Goal: Task Accomplishment & Management: Manage account settings

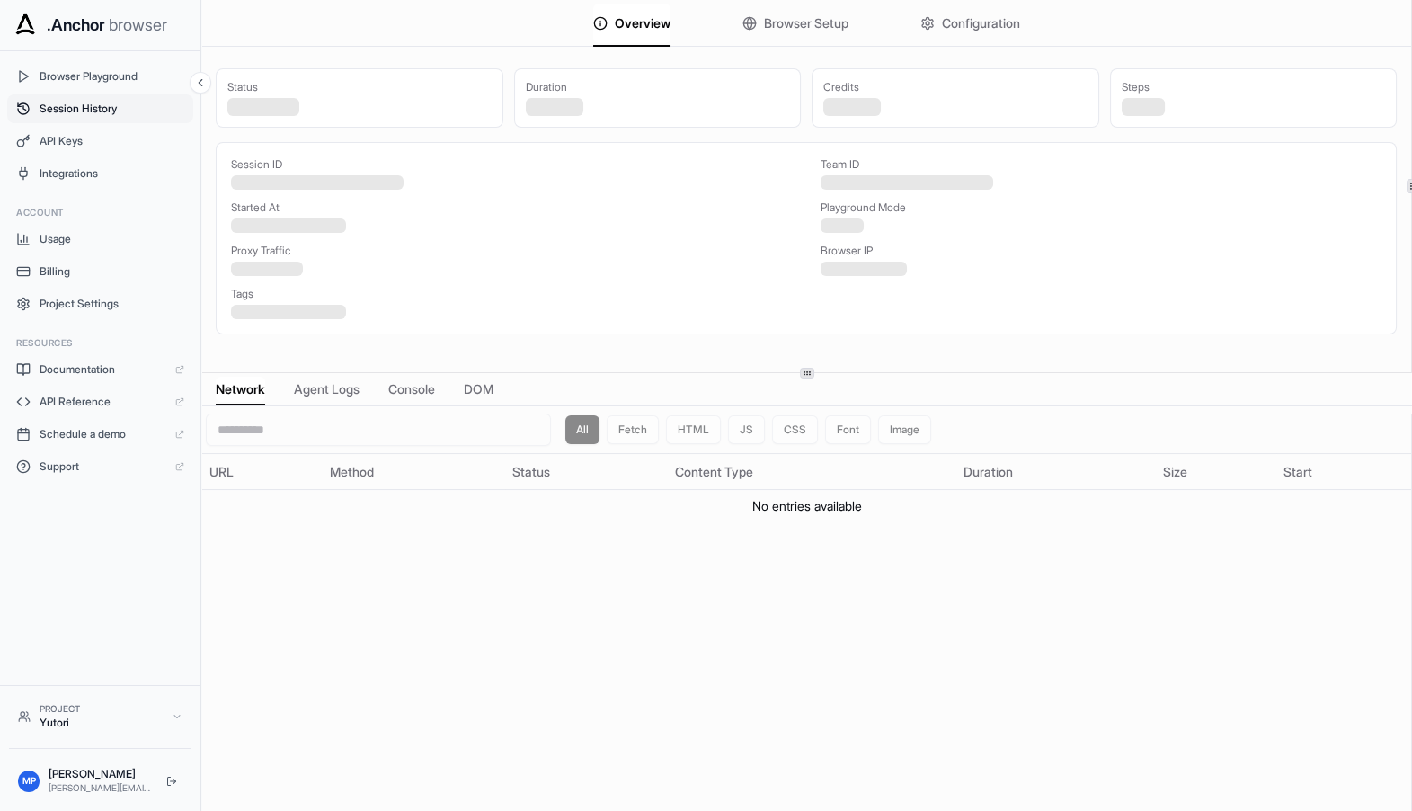
click at [85, 106] on span "Session History" at bounding box center [112, 109] width 145 height 14
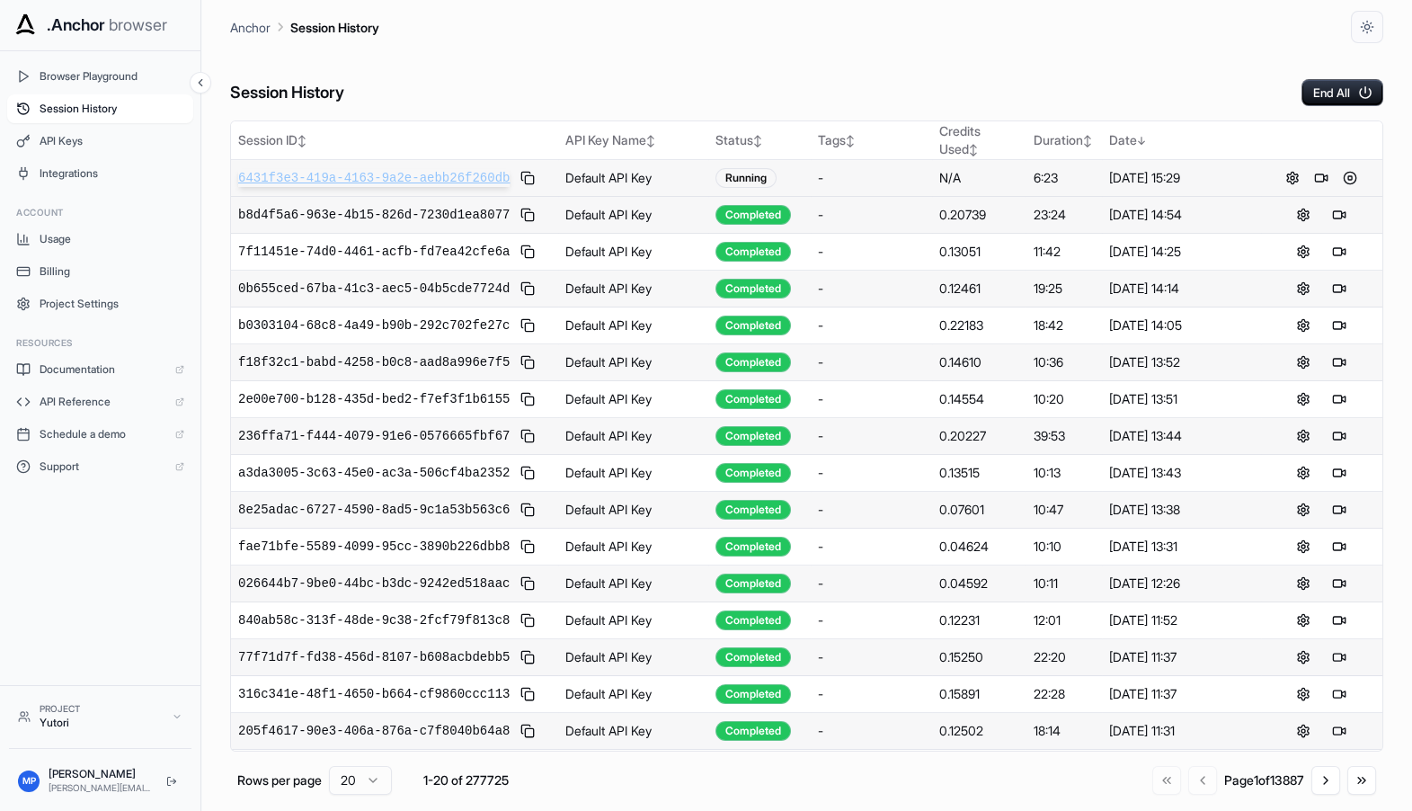
click at [419, 182] on span "6431f3e3-419a-4163-9a2e-aebb26f260db" at bounding box center [374, 178] width 272 height 18
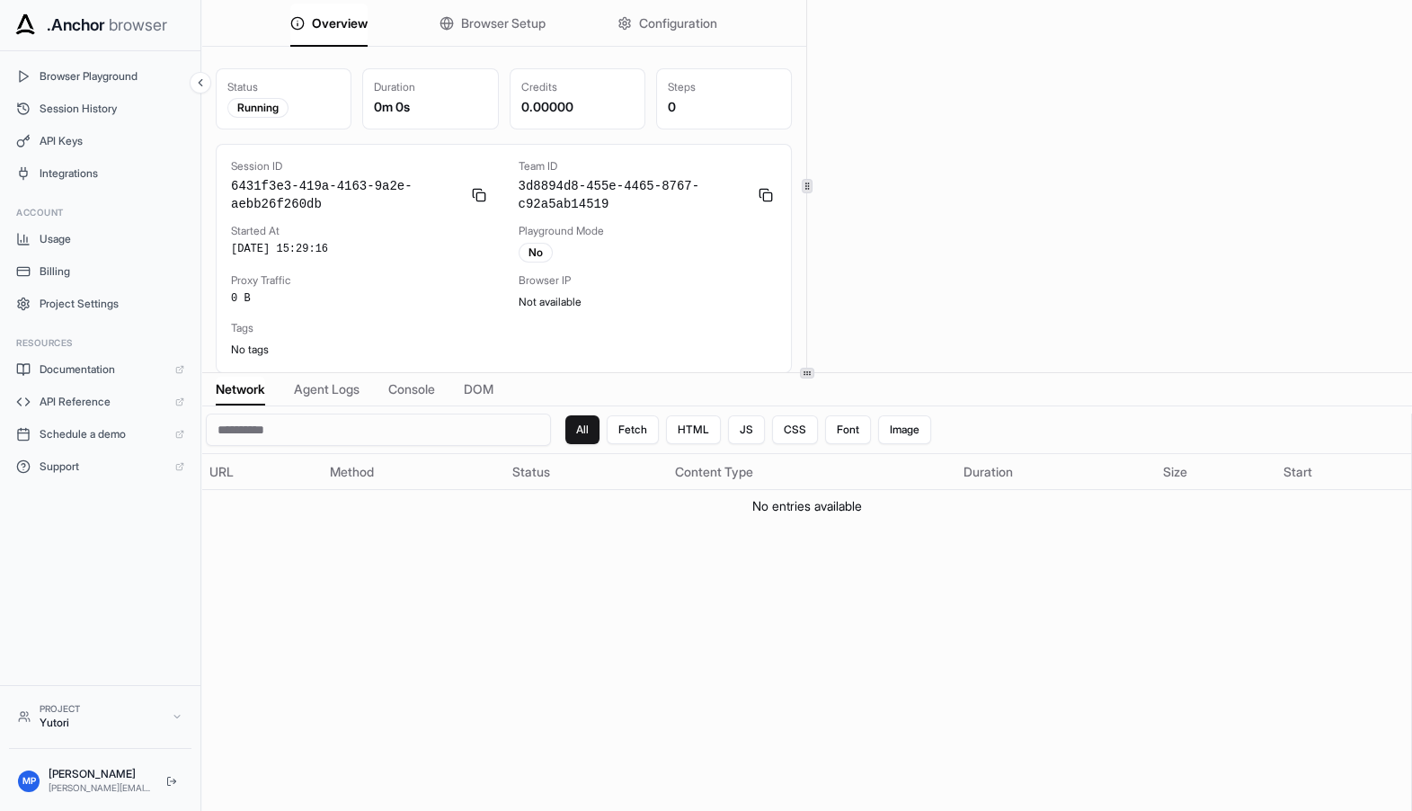
scroll to position [4, 0]
click at [324, 403] on div "Network Agent Logs Console DOM" at bounding box center [806, 389] width 1211 height 33
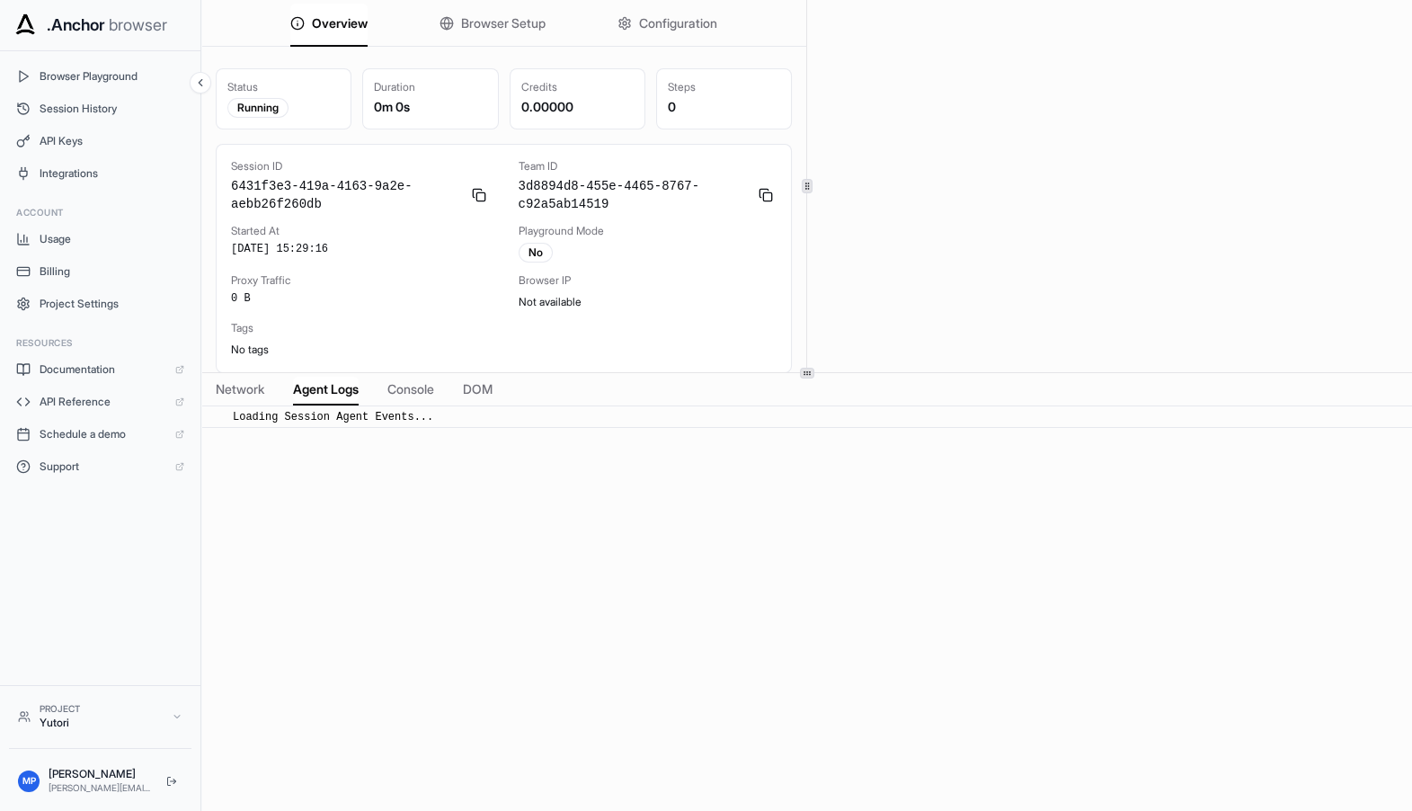
click at [315, 389] on span "Agent Logs" at bounding box center [326, 389] width 66 height 18
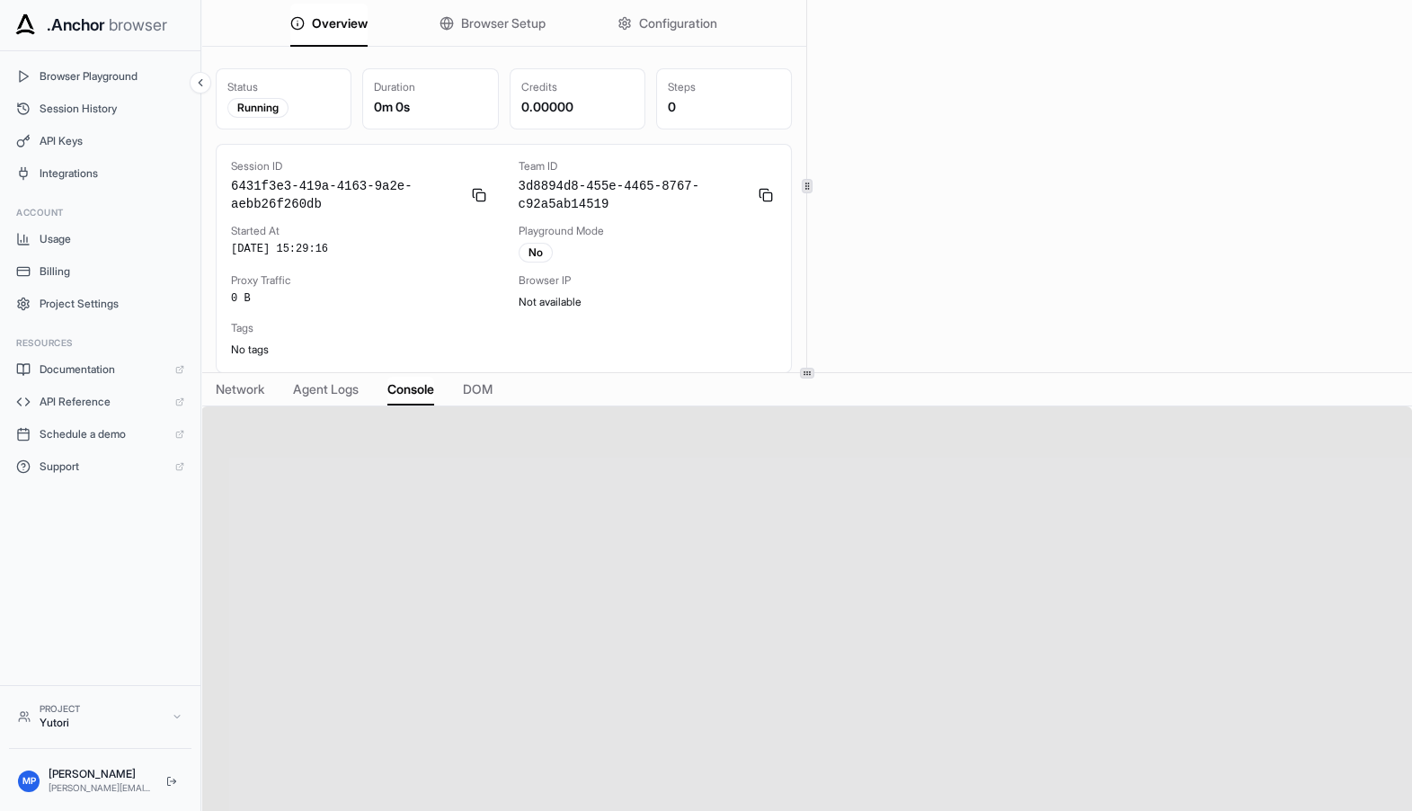
click at [400, 389] on span "Console" at bounding box center [410, 389] width 47 height 18
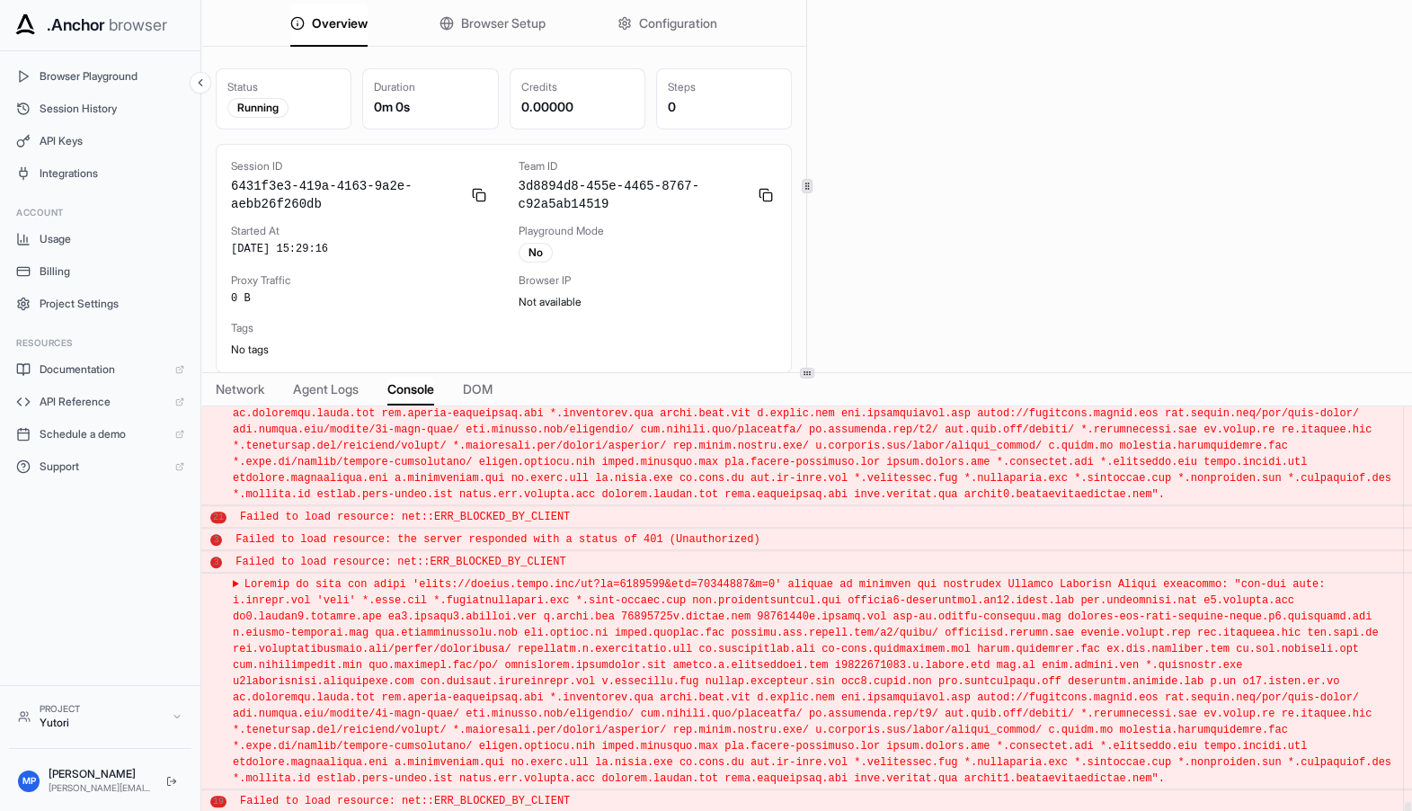
scroll to position [4109, 0]
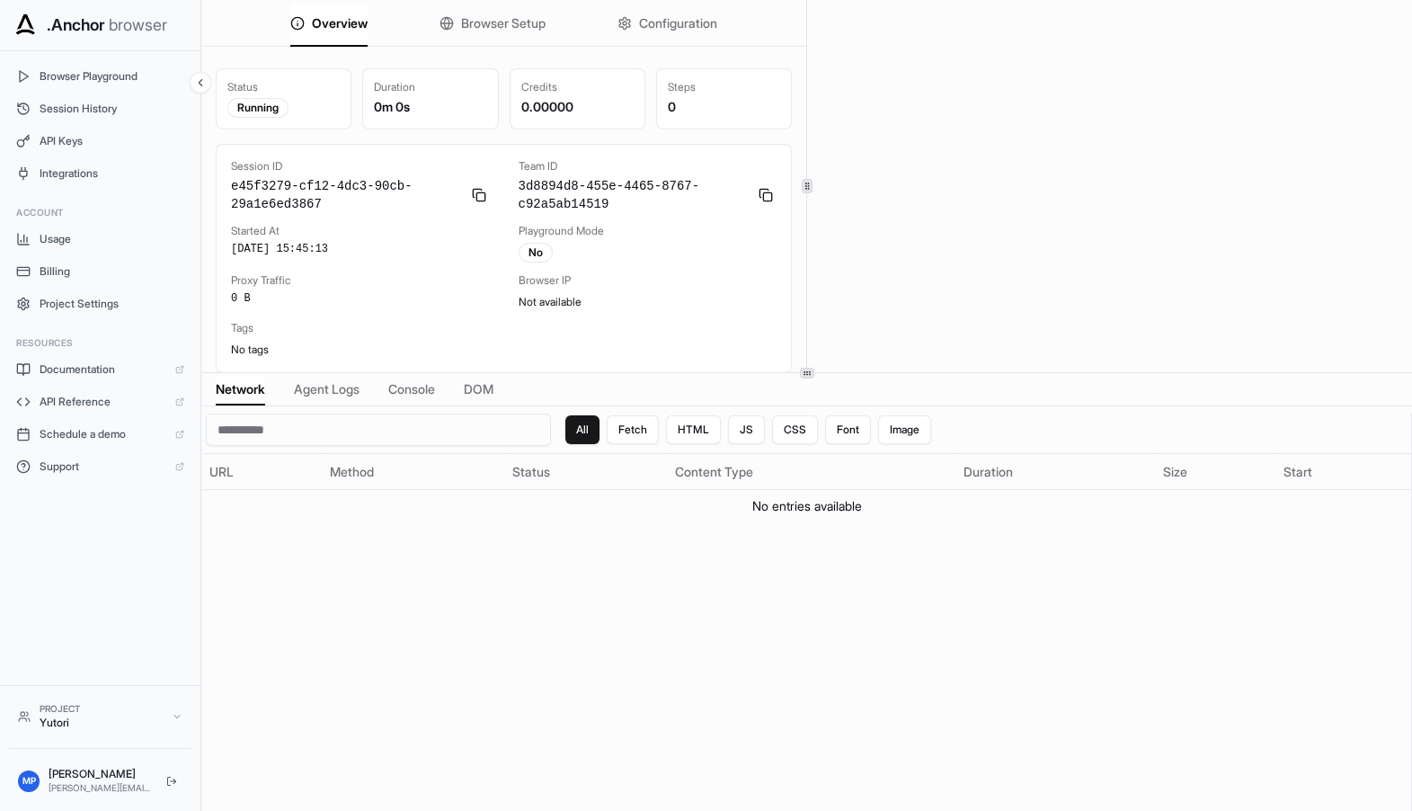
scroll to position [4, 0]
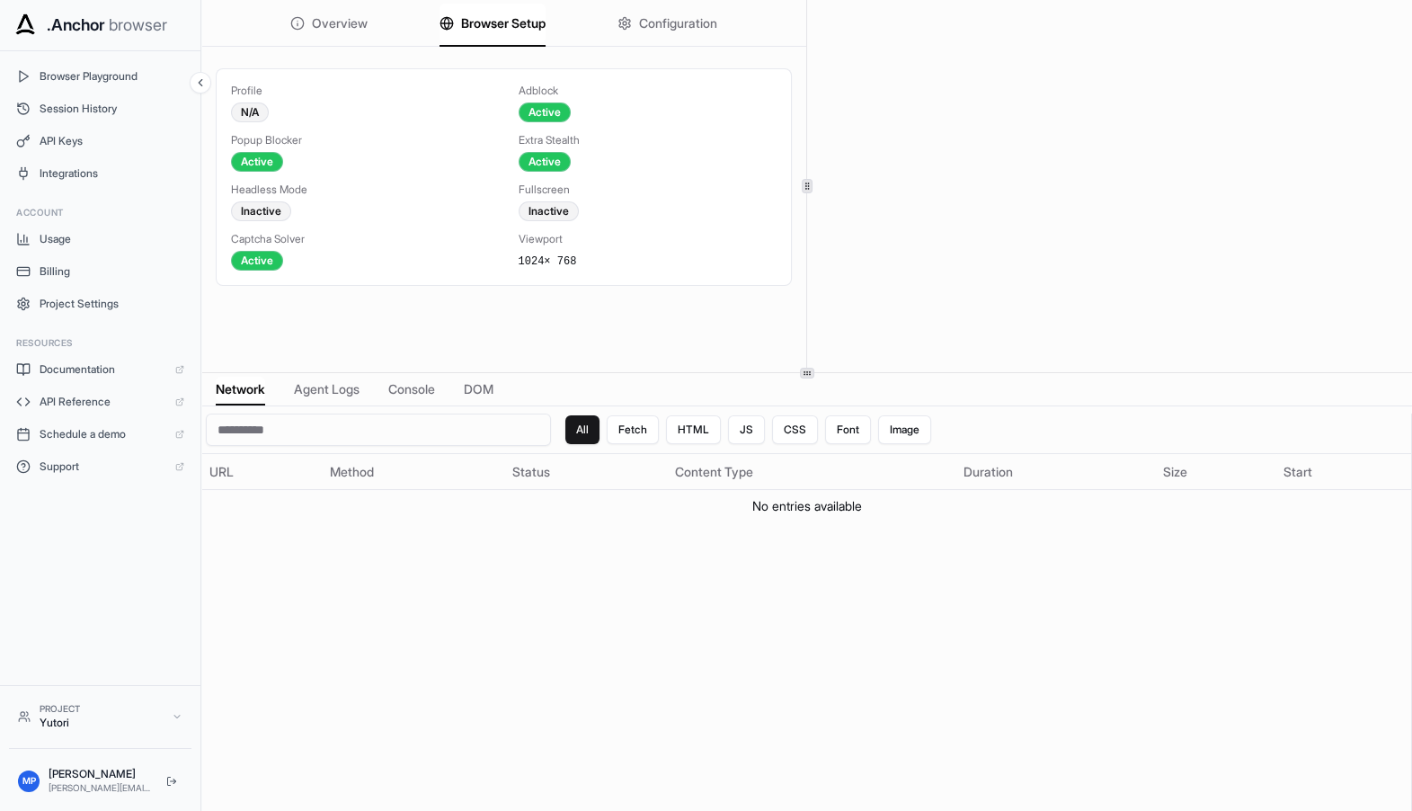
click at [475, 20] on span "Browser Setup" at bounding box center [503, 23] width 85 height 18
click at [650, 33] on button "Configuration" at bounding box center [668, 24] width 100 height 40
click at [506, 24] on span "Browser Setup" at bounding box center [503, 23] width 85 height 18
click at [618, 20] on icon "button" at bounding box center [625, 23] width 14 height 14
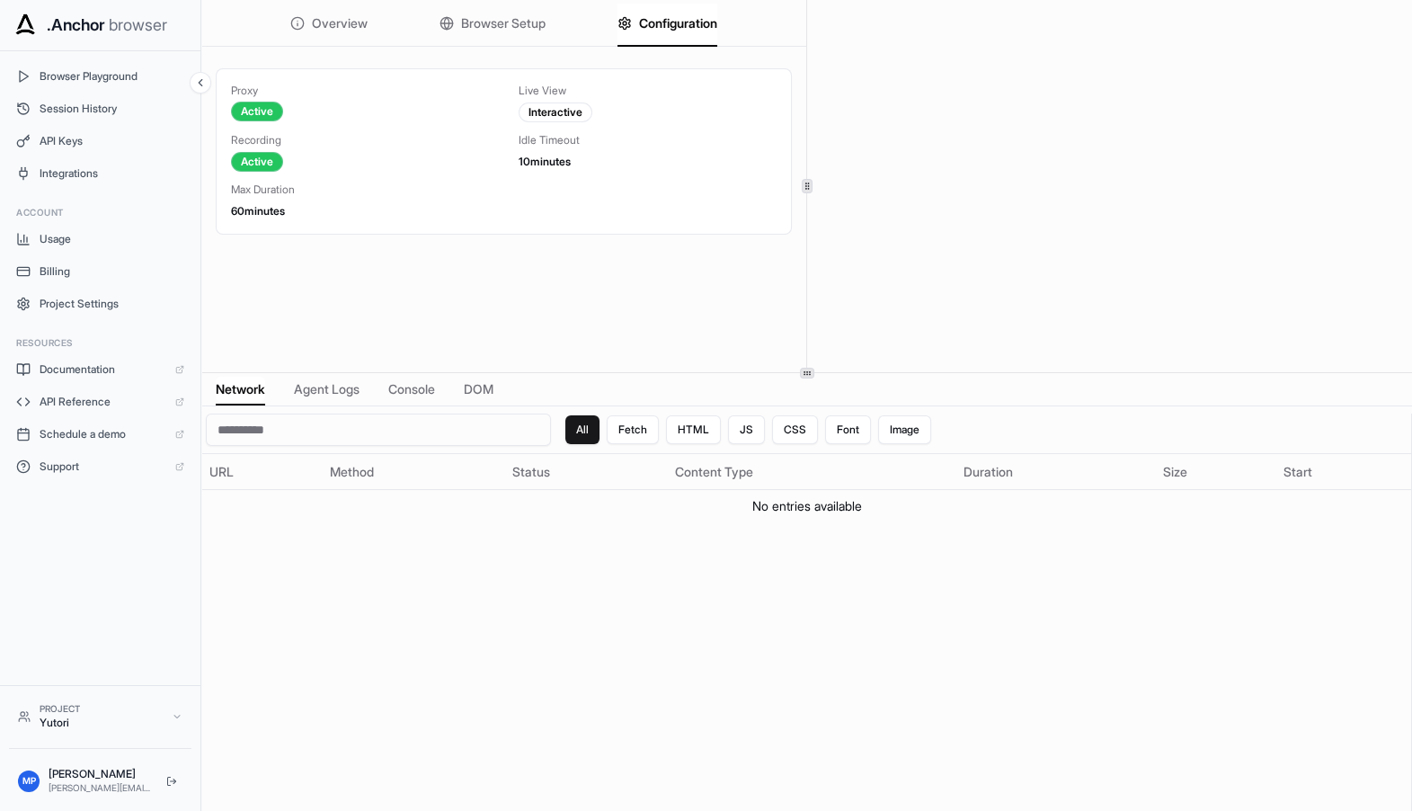
click at [477, 13] on button "Browser Setup" at bounding box center [493, 24] width 106 height 40
click at [666, 19] on span "Configuration" at bounding box center [678, 23] width 78 height 18
click at [533, 29] on div "Overview Browser Setup Configuration" at bounding box center [503, 23] width 605 height 47
click at [475, 30] on span "Browser Setup" at bounding box center [503, 23] width 85 height 18
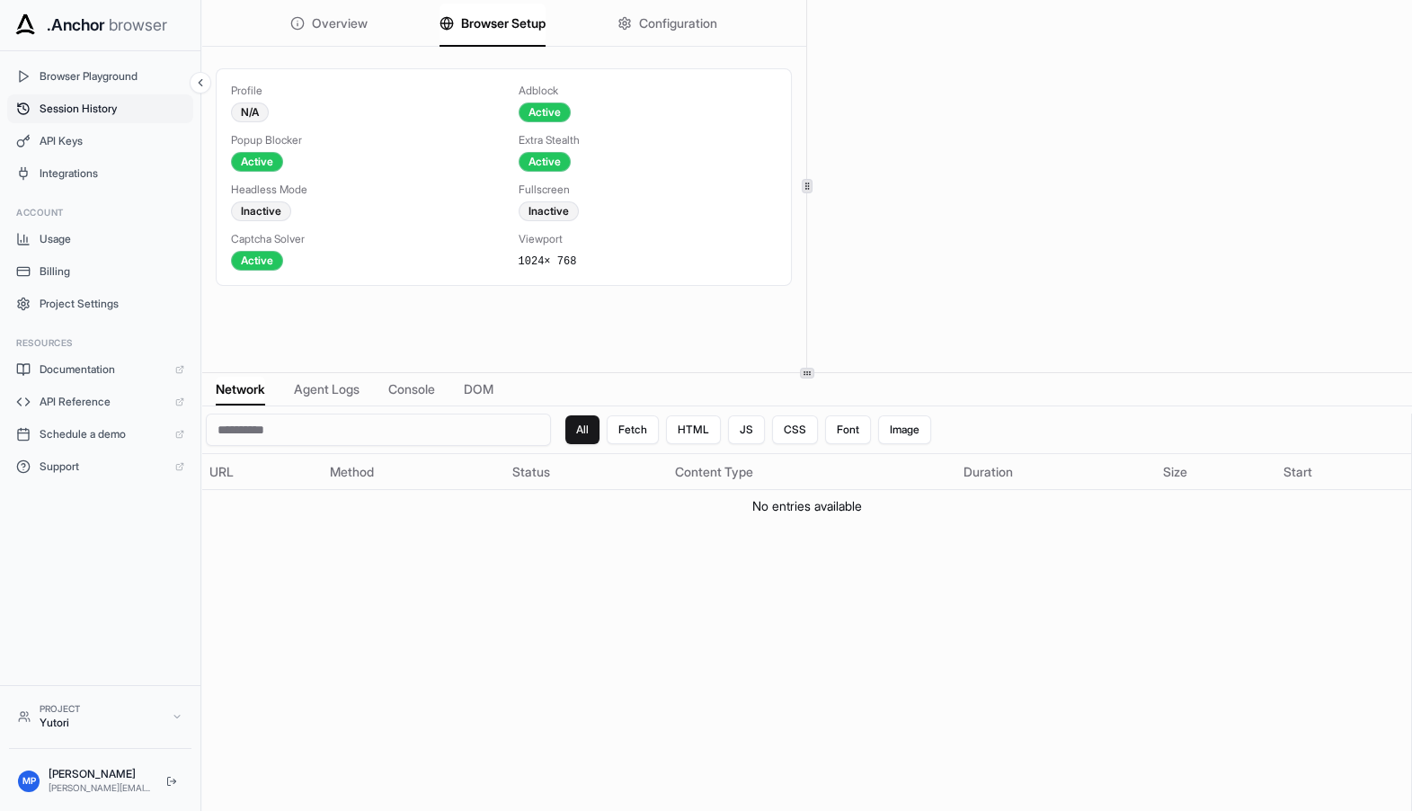
click at [25, 116] on button "Session History" at bounding box center [100, 108] width 186 height 29
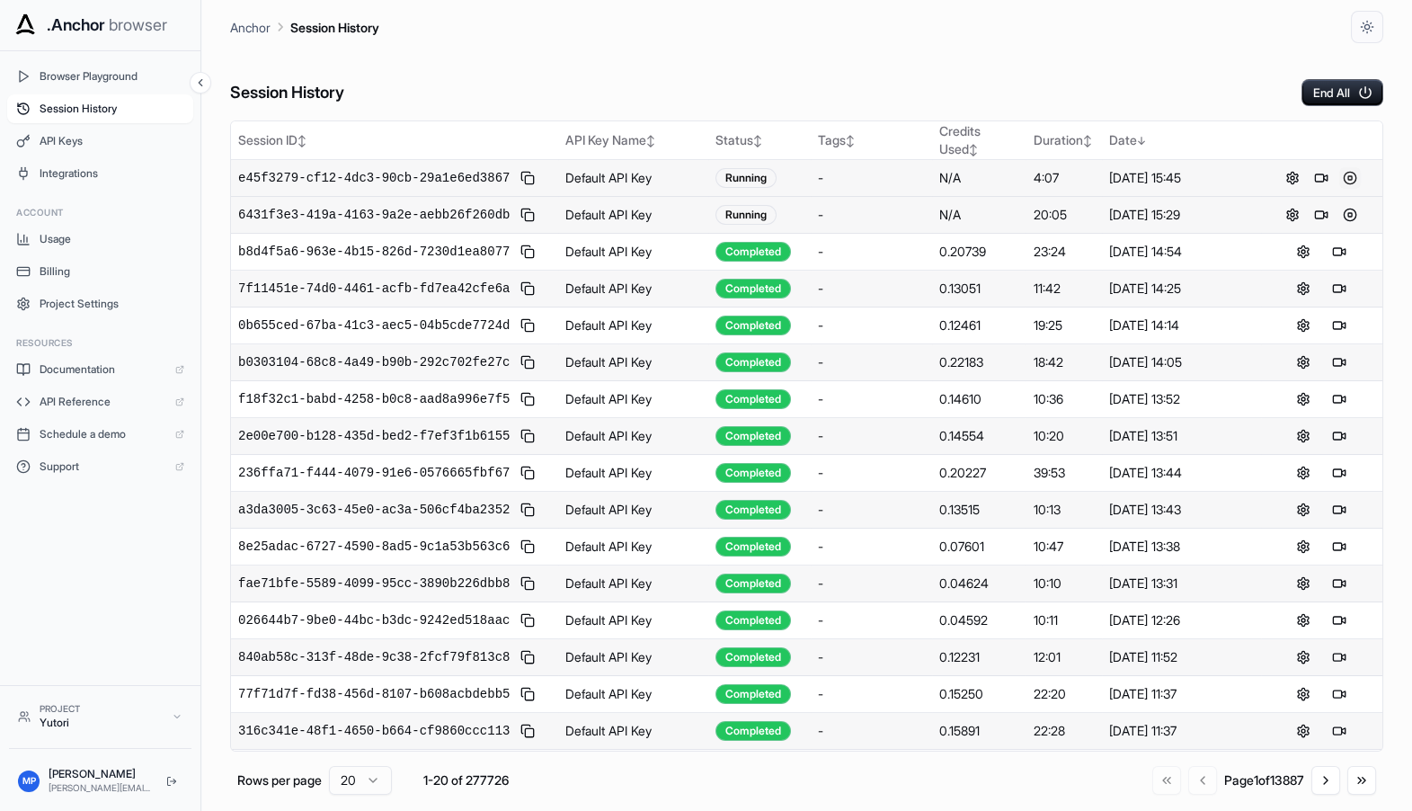
click at [1351, 181] on button at bounding box center [1351, 178] width 22 height 22
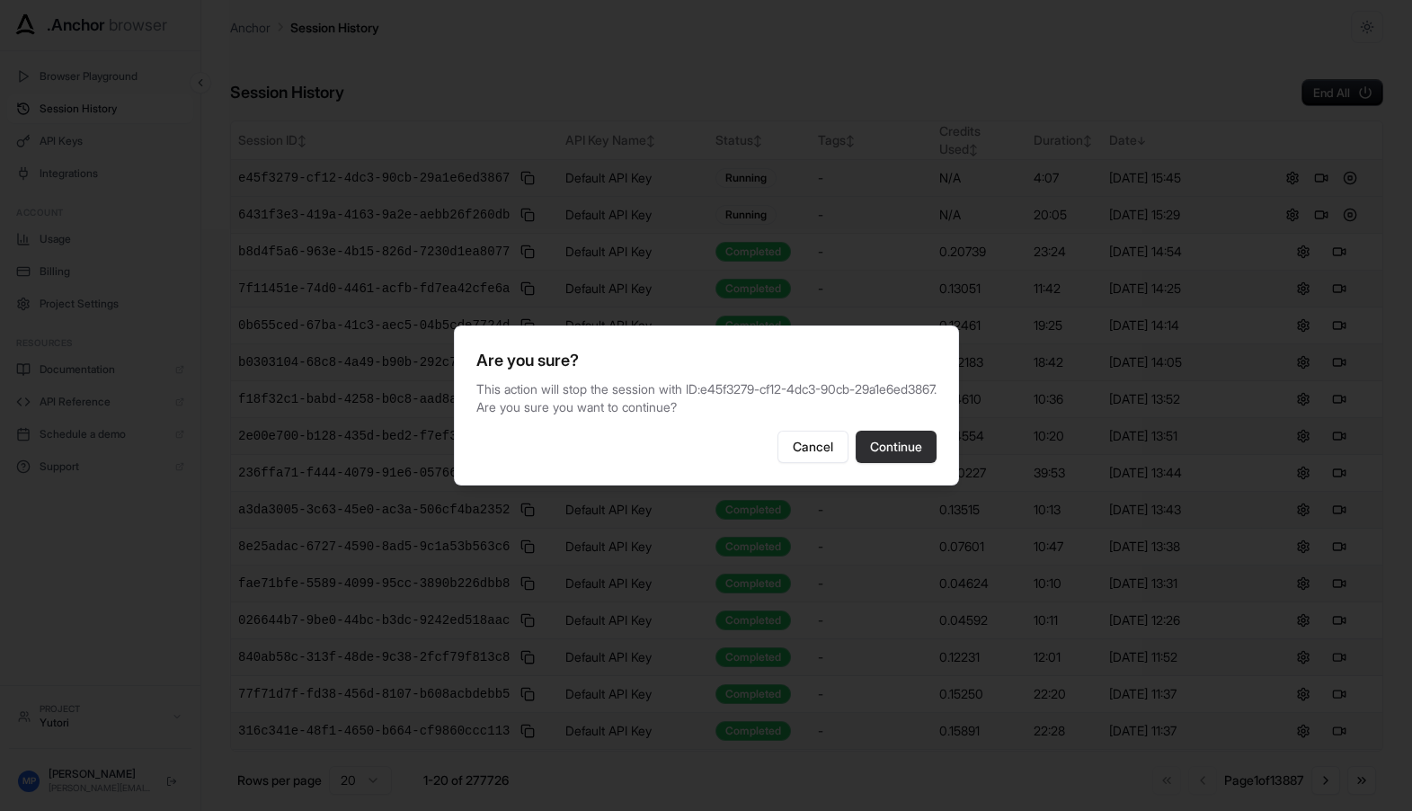
click at [902, 460] on button "Continue" at bounding box center [896, 447] width 81 height 32
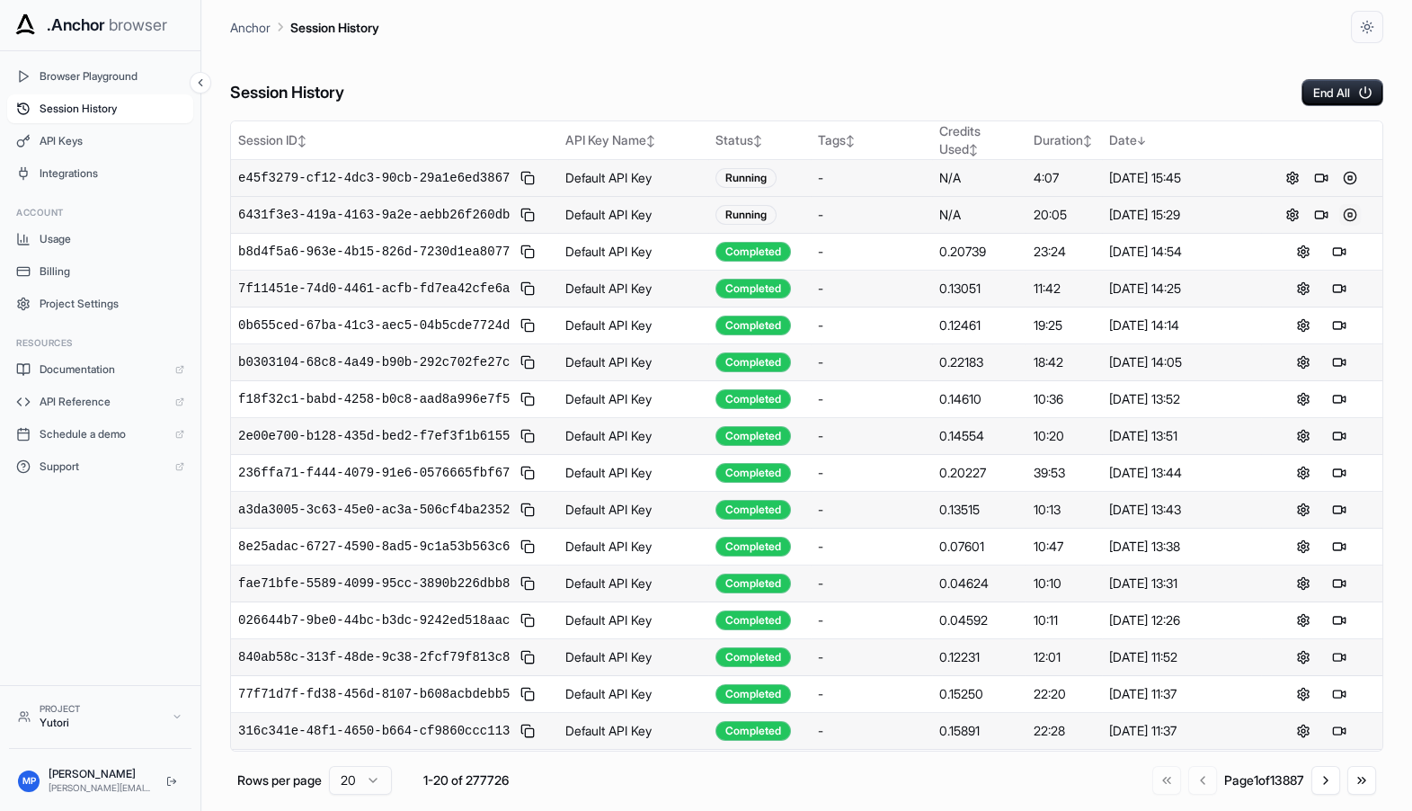
click at [1351, 209] on button at bounding box center [1351, 215] width 22 height 22
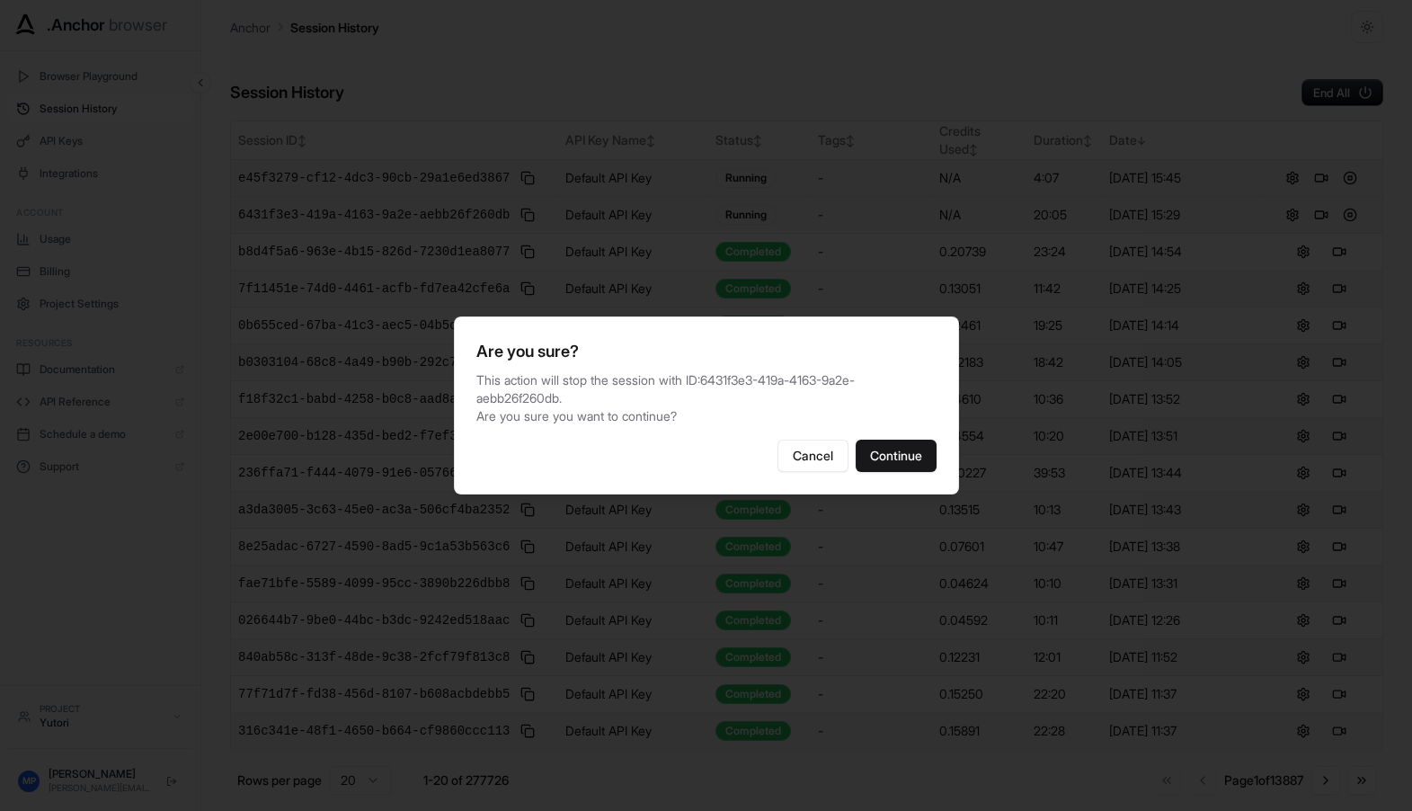
click at [895, 450] on td "-" at bounding box center [871, 436] width 121 height 37
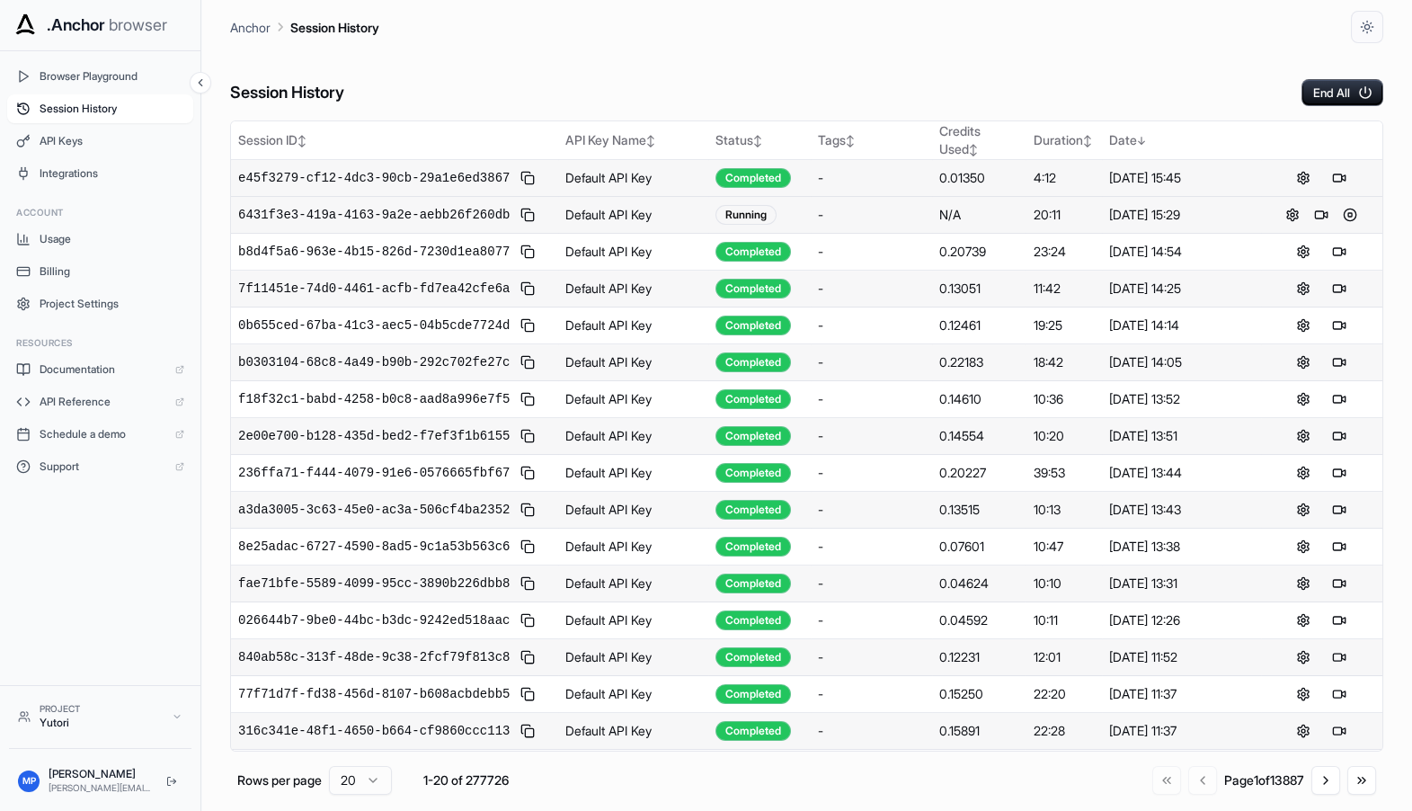
click at [895, 450] on td "-" at bounding box center [871, 436] width 121 height 37
click at [1353, 218] on button at bounding box center [1351, 215] width 22 height 22
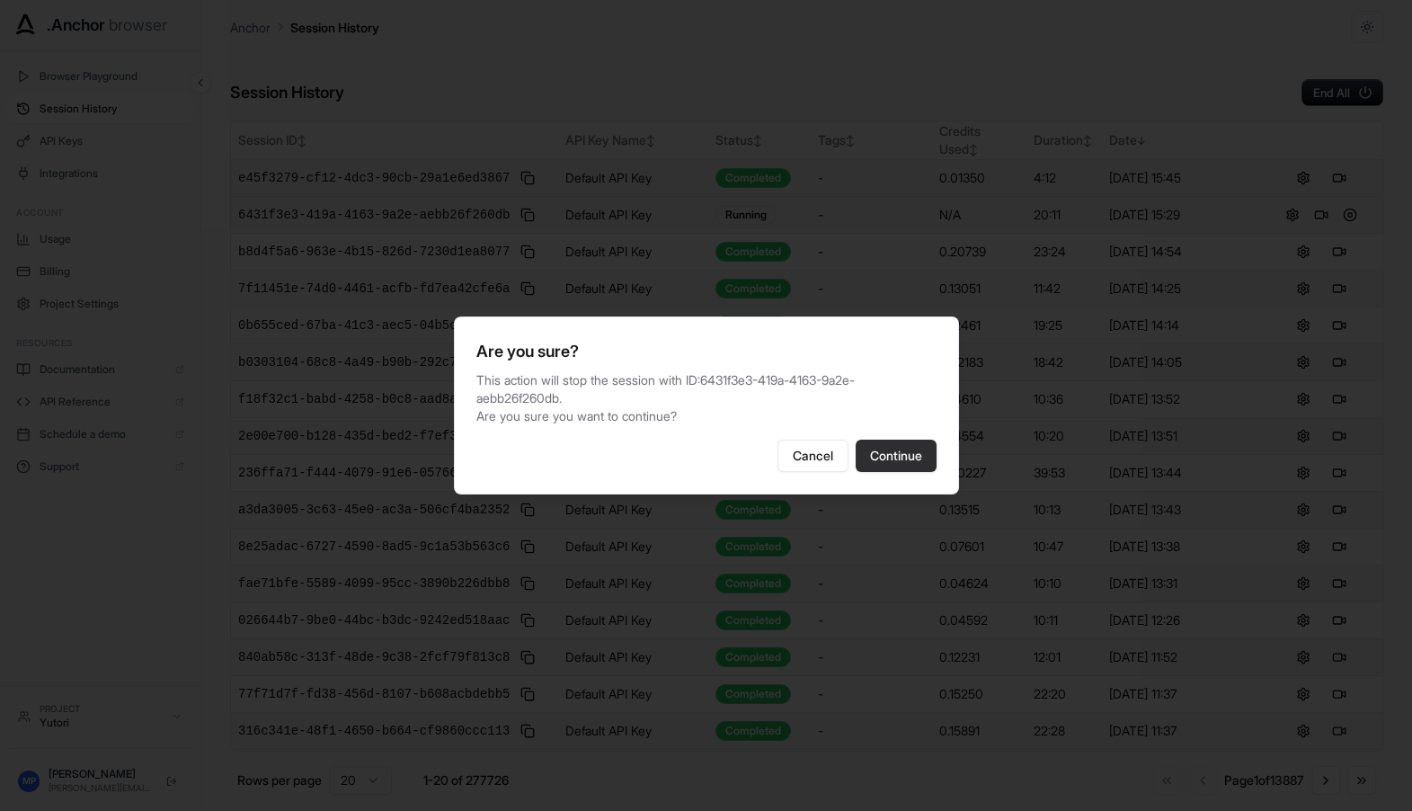
click at [889, 458] on button "Continue" at bounding box center [896, 456] width 81 height 32
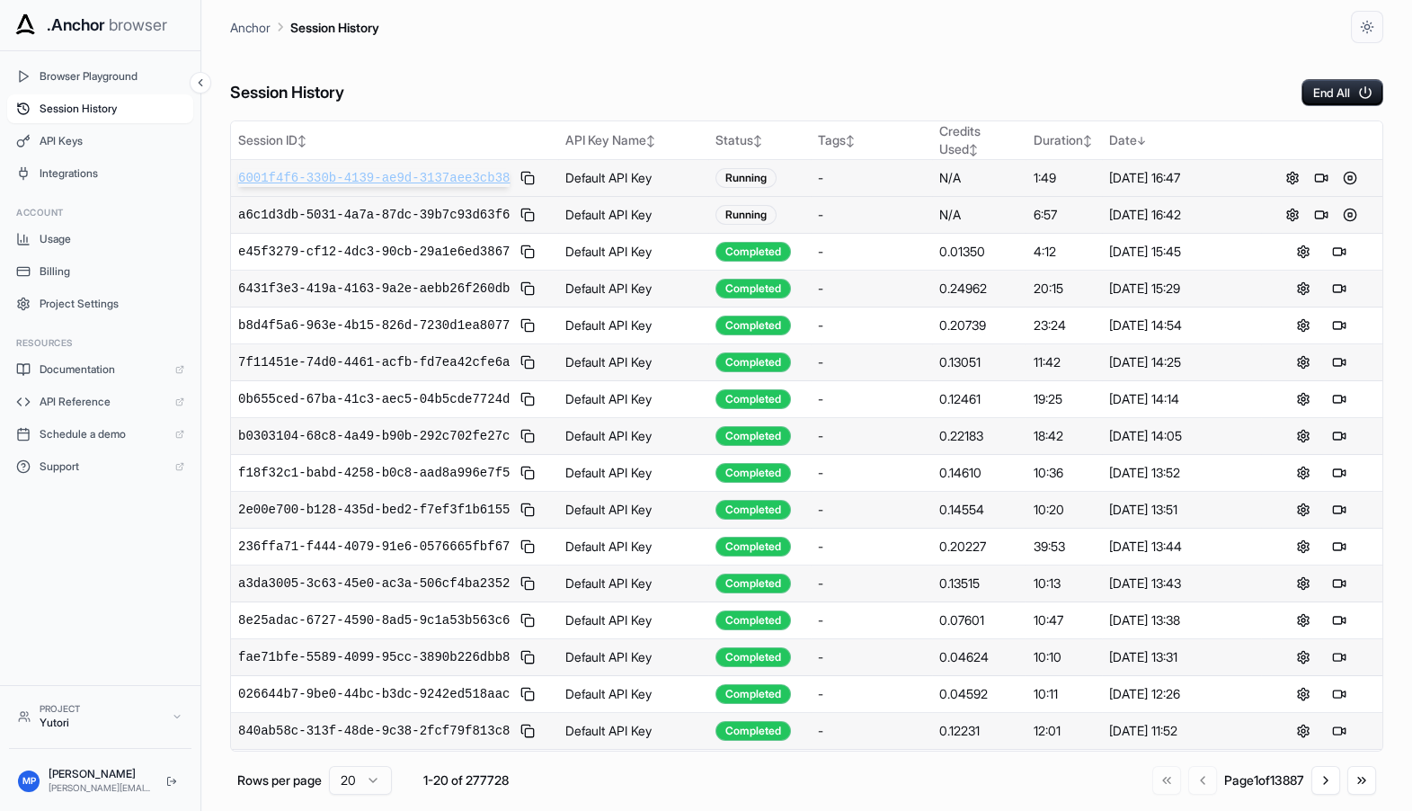
click at [390, 178] on span "6001f4f6-330b-4139-ae9d-3137aee3cb38" at bounding box center [374, 178] width 272 height 18
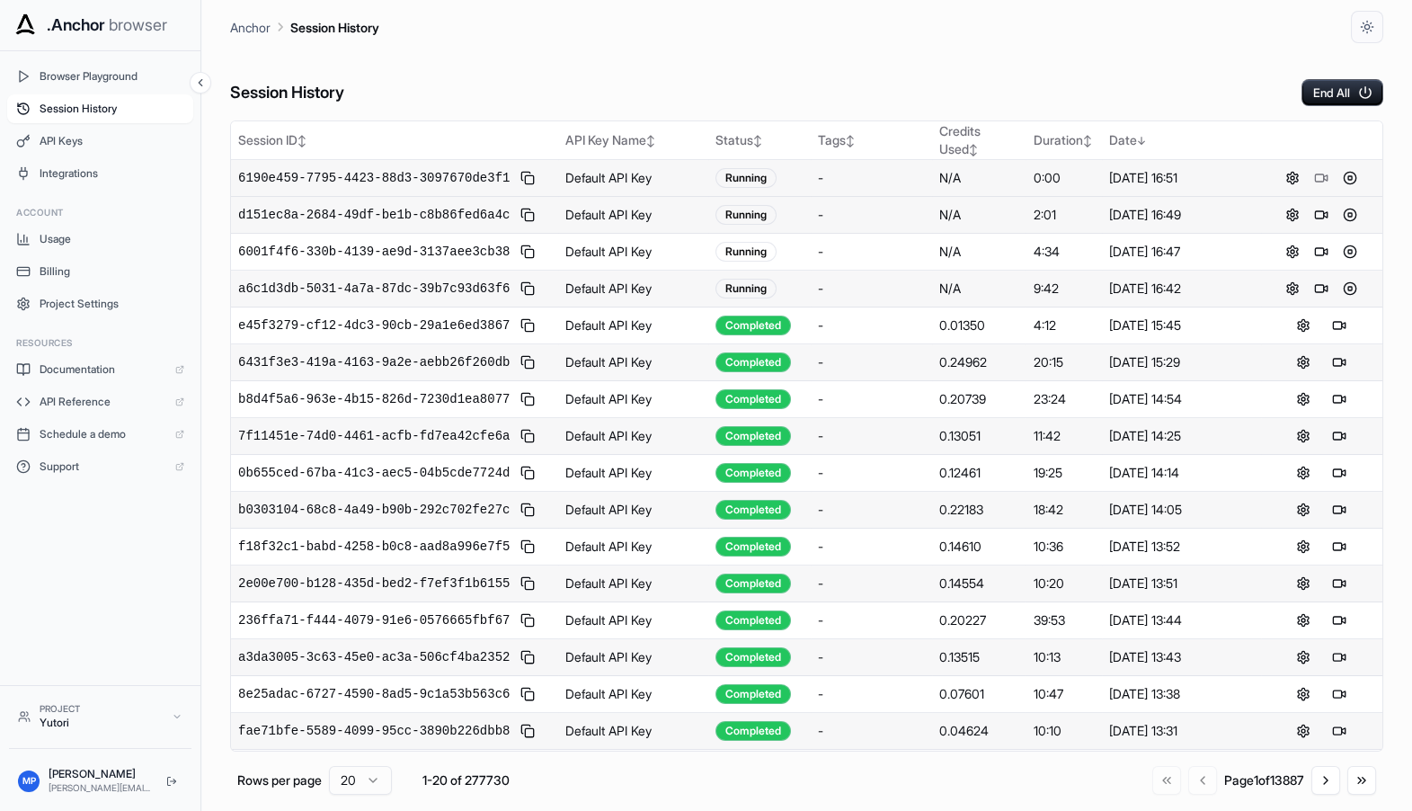
click at [645, 36] on div "Anchor Session History" at bounding box center [807, 21] width 1154 height 43
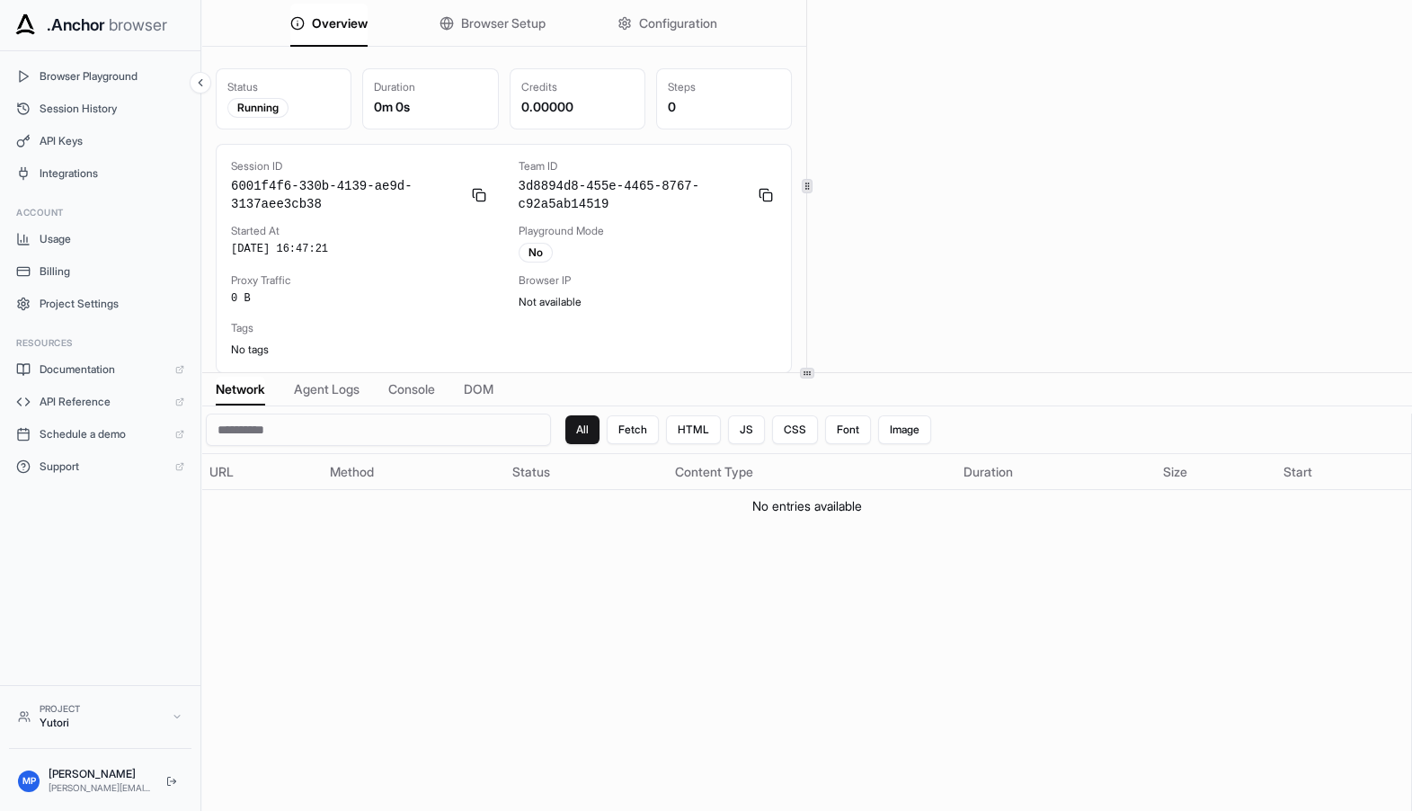
scroll to position [4, 0]
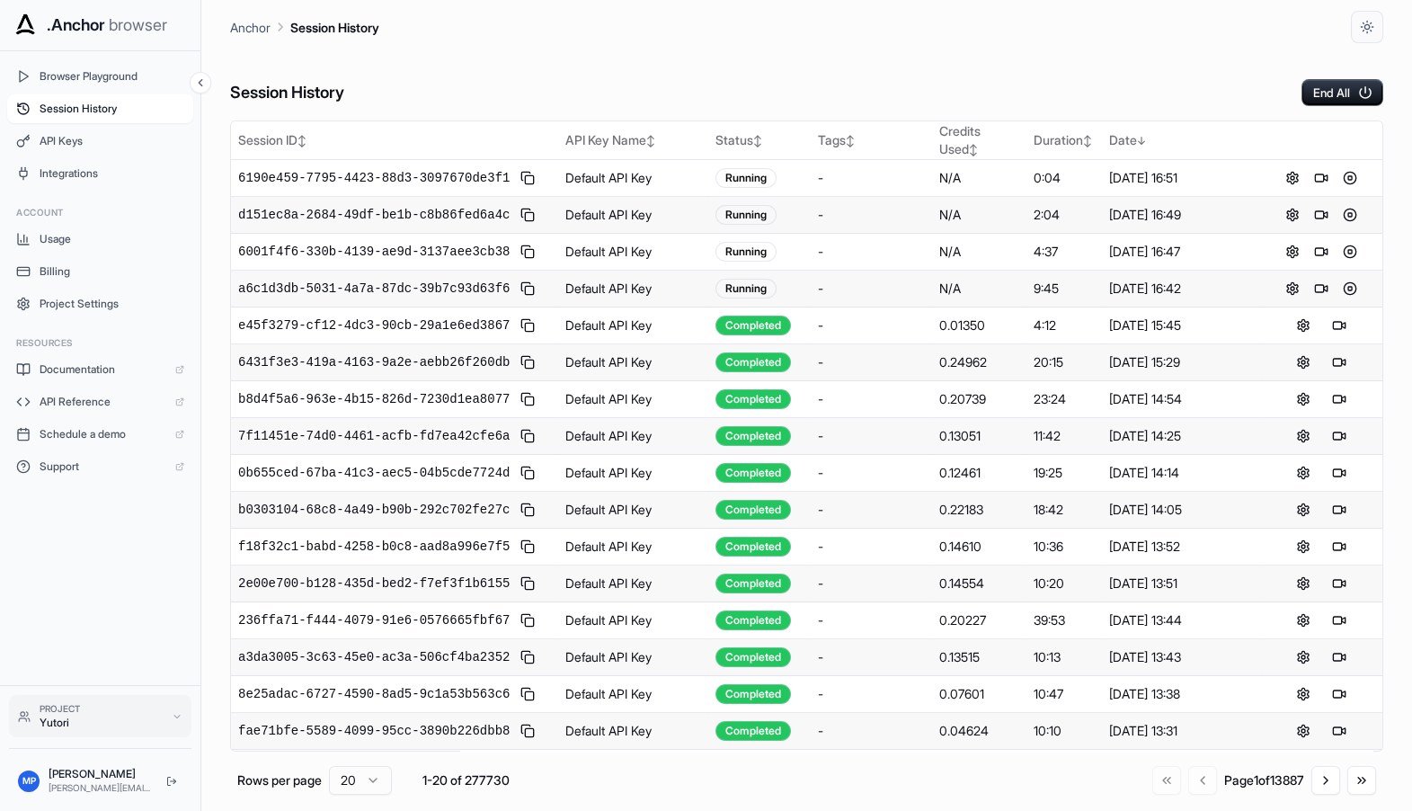
click at [89, 710] on div "Project" at bounding box center [101, 708] width 123 height 13
click at [79, 773] on div "[PERSON_NAME]" at bounding box center [100, 774] width 103 height 14
click at [67, 300] on span "Project Settings" at bounding box center [112, 304] width 145 height 14
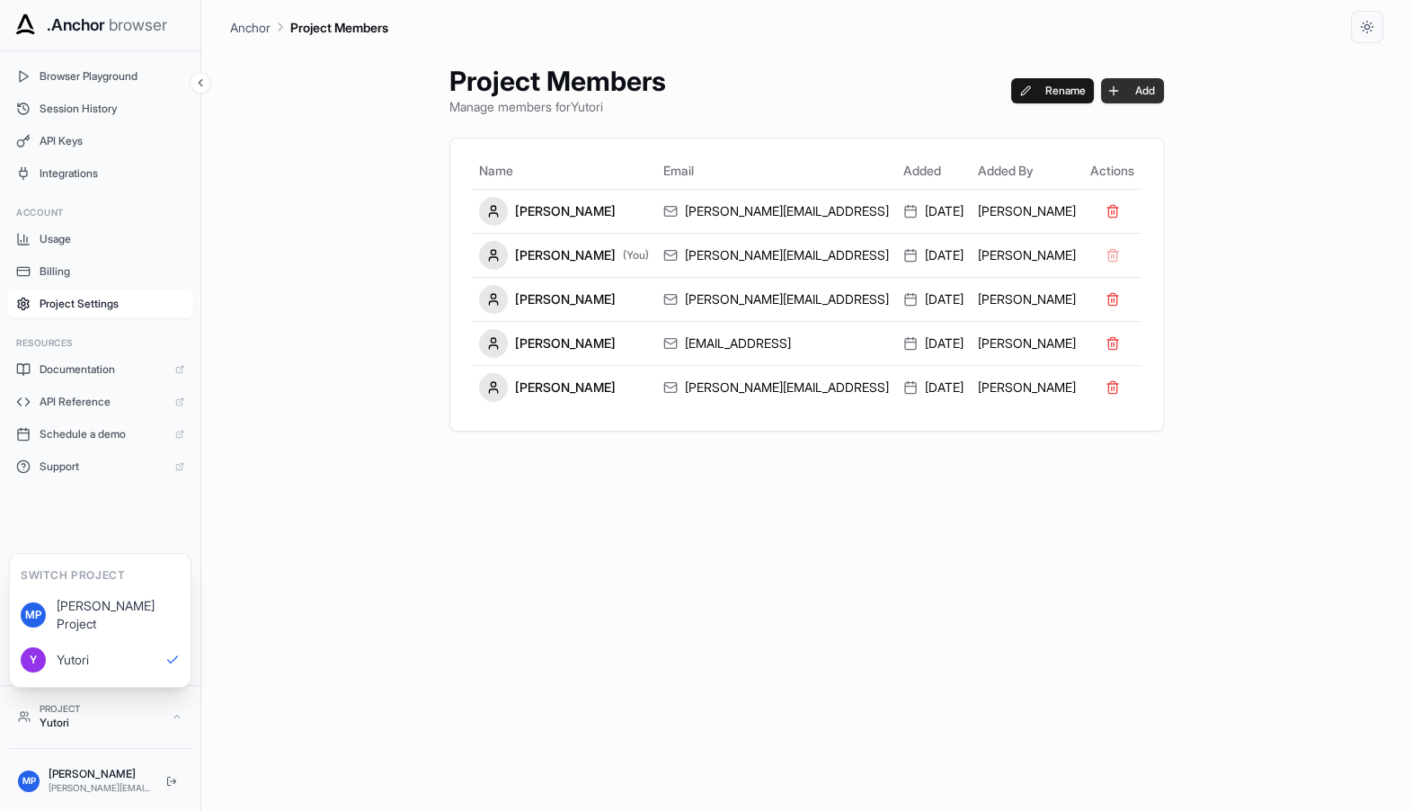
click at [1101, 100] on button "Add" at bounding box center [1132, 90] width 63 height 25
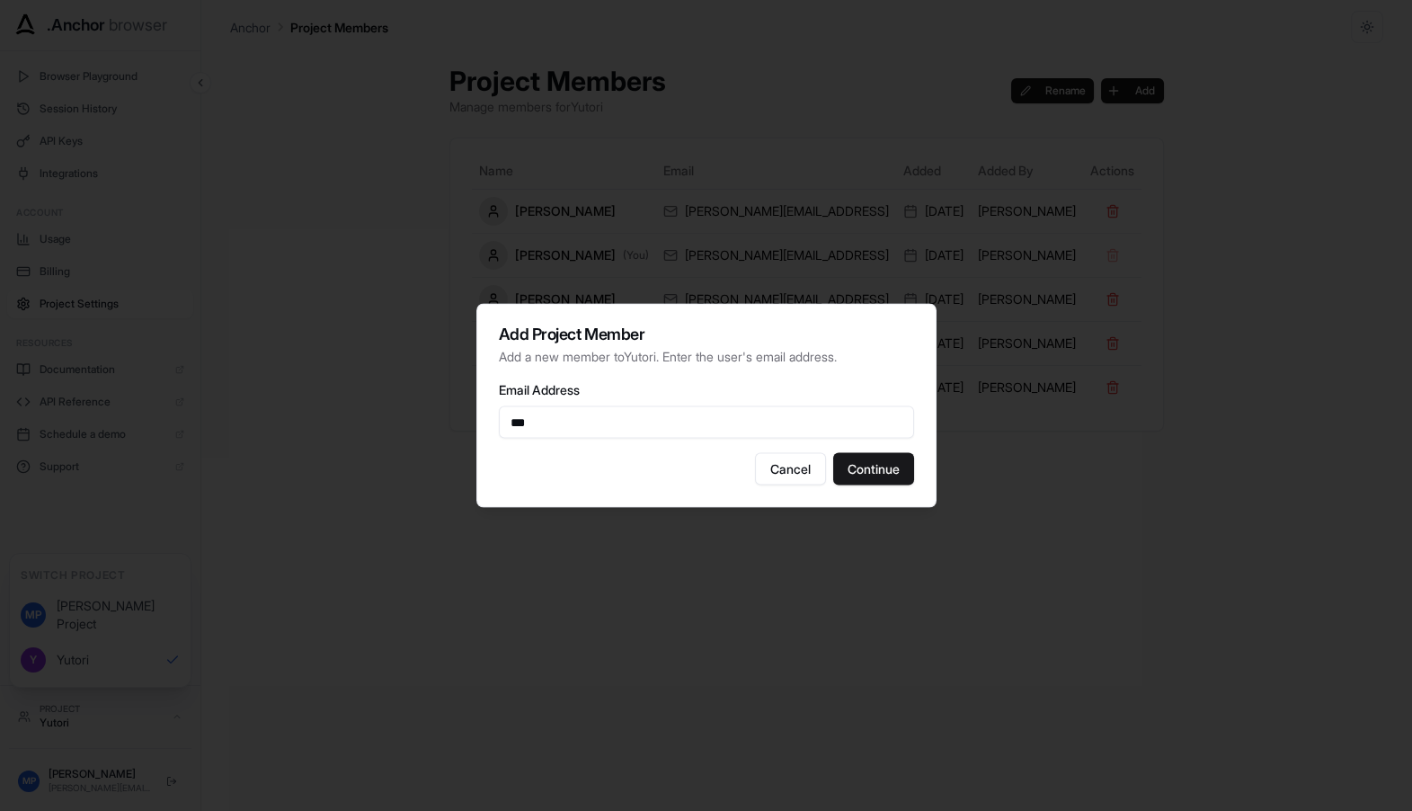
type input "**********"
click at [842, 477] on button "Continue" at bounding box center [873, 469] width 81 height 32
